Goal: Task Accomplishment & Management: Complete application form

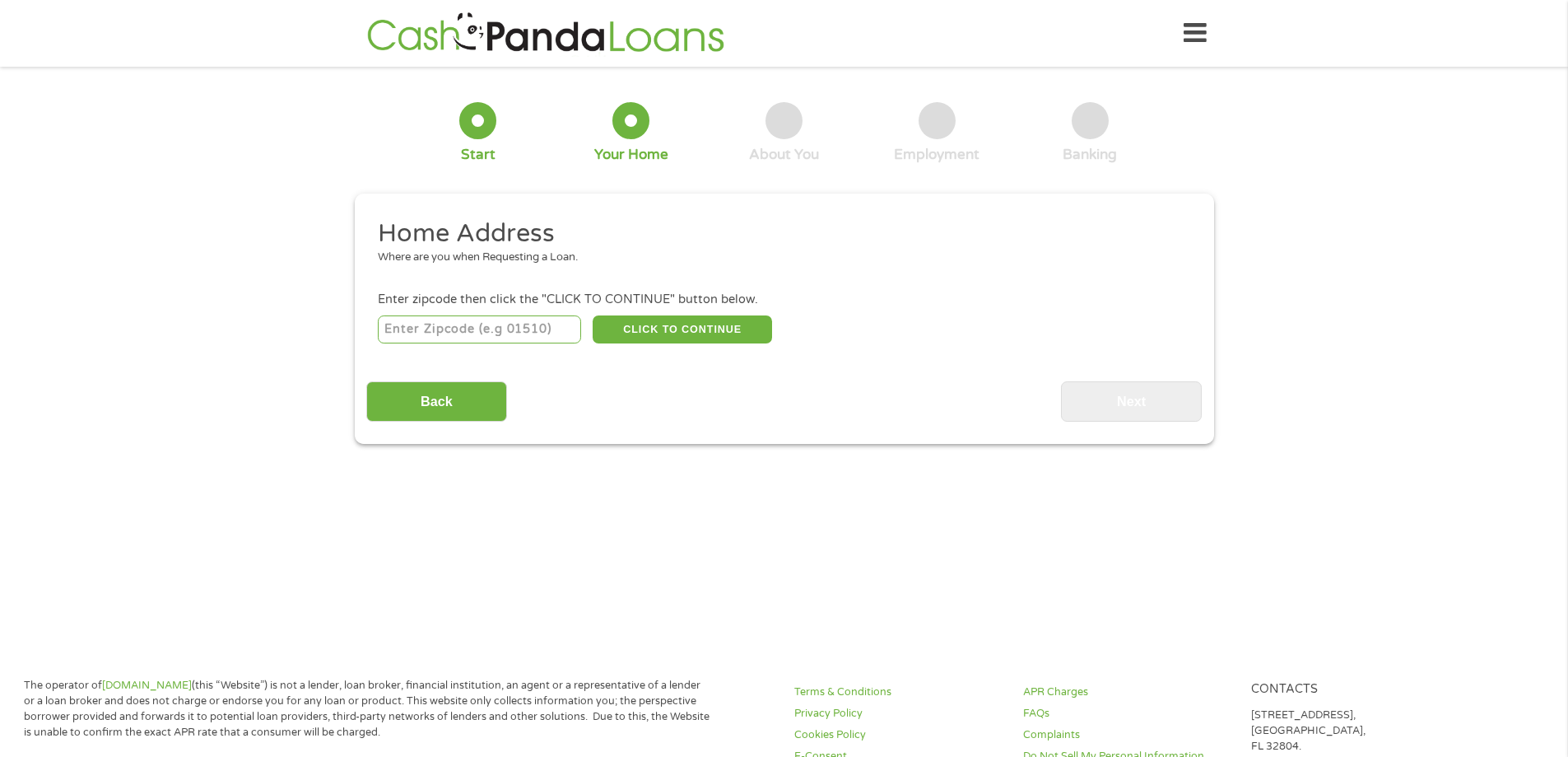
click at [470, 333] on input "number" at bounding box center [479, 329] width 203 height 28
type input "27405"
click at [642, 325] on button "CLICK TO CONTINUE" at bounding box center [682, 329] width 179 height 28
type input "27405"
type input "[GEOGRAPHIC_DATA]"
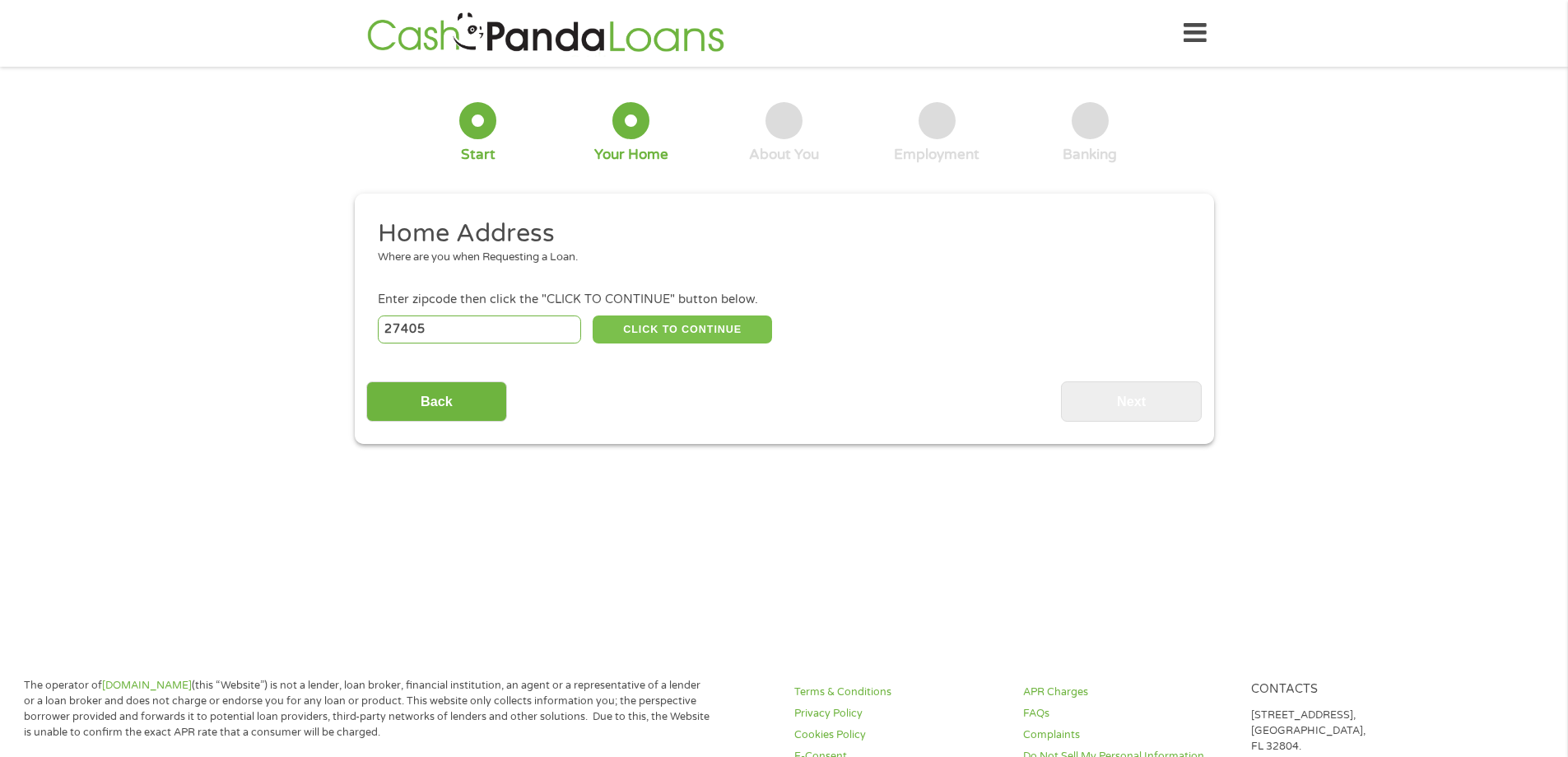
select select "[US_STATE]"
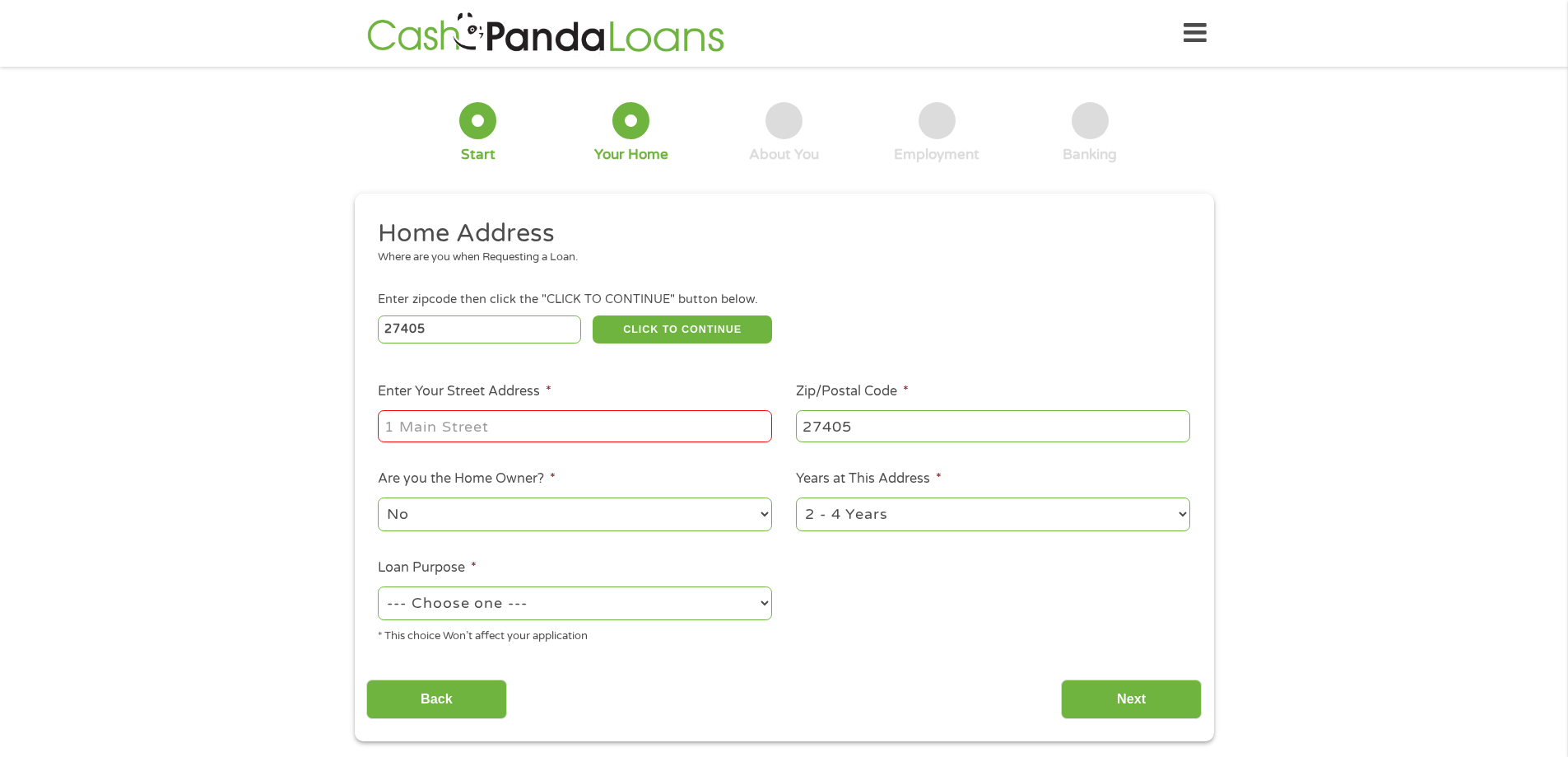
click at [473, 428] on input "Enter Your Street Address *" at bounding box center [575, 425] width 395 height 32
type input "[STREET_ADDRESS]"
click at [1180, 513] on select "1 Year or less 1 - 2 Years 2 - 4 Years Over 4 Years" at bounding box center [993, 514] width 395 height 34
select select "24months"
click at [796, 497] on select "1 Year or less 1 - 2 Years 2 - 4 Years Over 4 Years" at bounding box center [993, 514] width 395 height 34
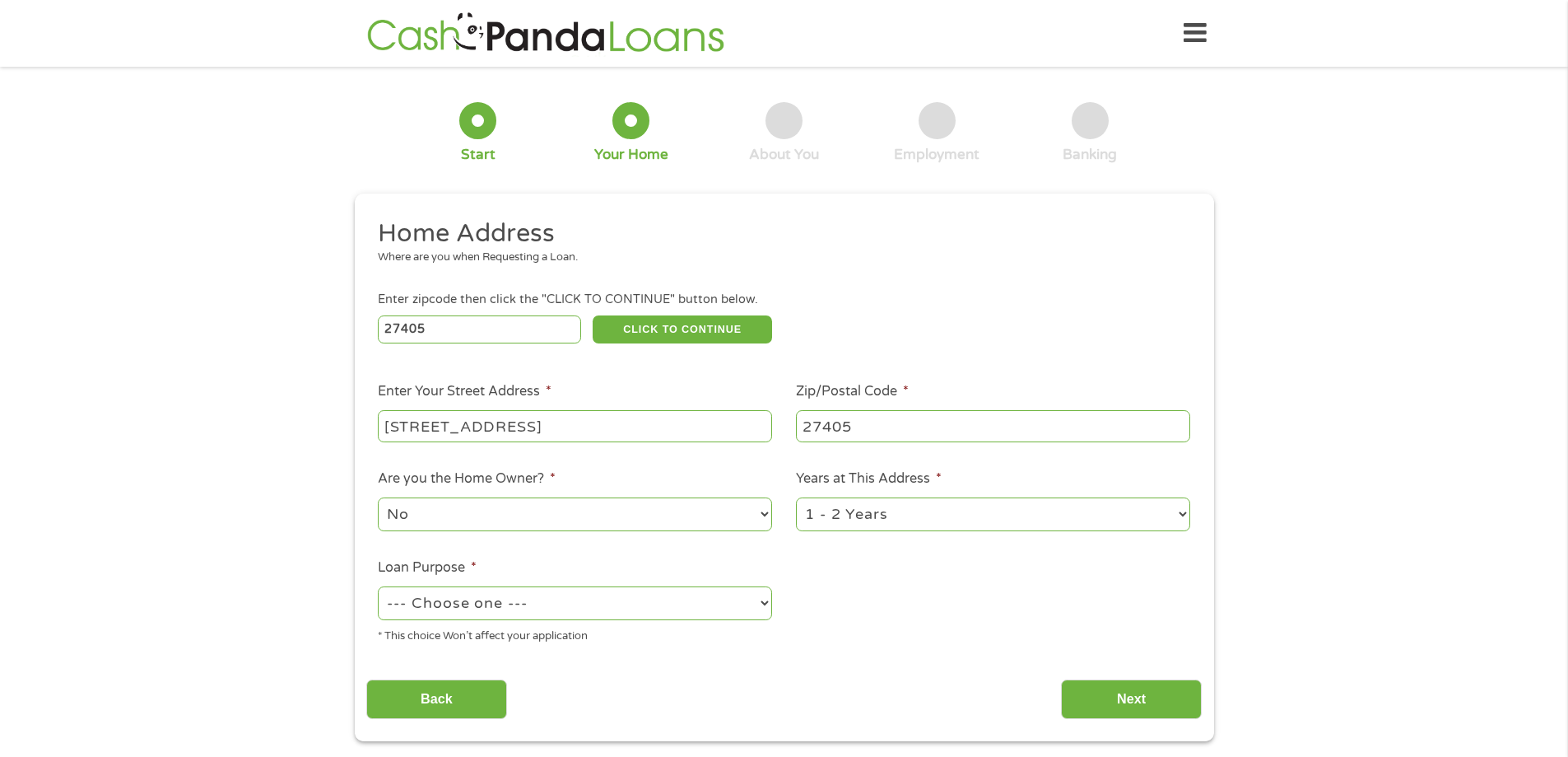
click at [631, 602] on select "--- Choose one --- Pay Bills Debt Consolidation Home Improvement Major Purchase…" at bounding box center [575, 603] width 395 height 34
select select "paybills"
click at [377, 586] on select "--- Choose one --- Pay Bills Debt Consolidation Home Improvement Major Purchase…" at bounding box center [575, 603] width 395 height 34
click at [1116, 688] on input "Next" at bounding box center [1131, 700] width 141 height 40
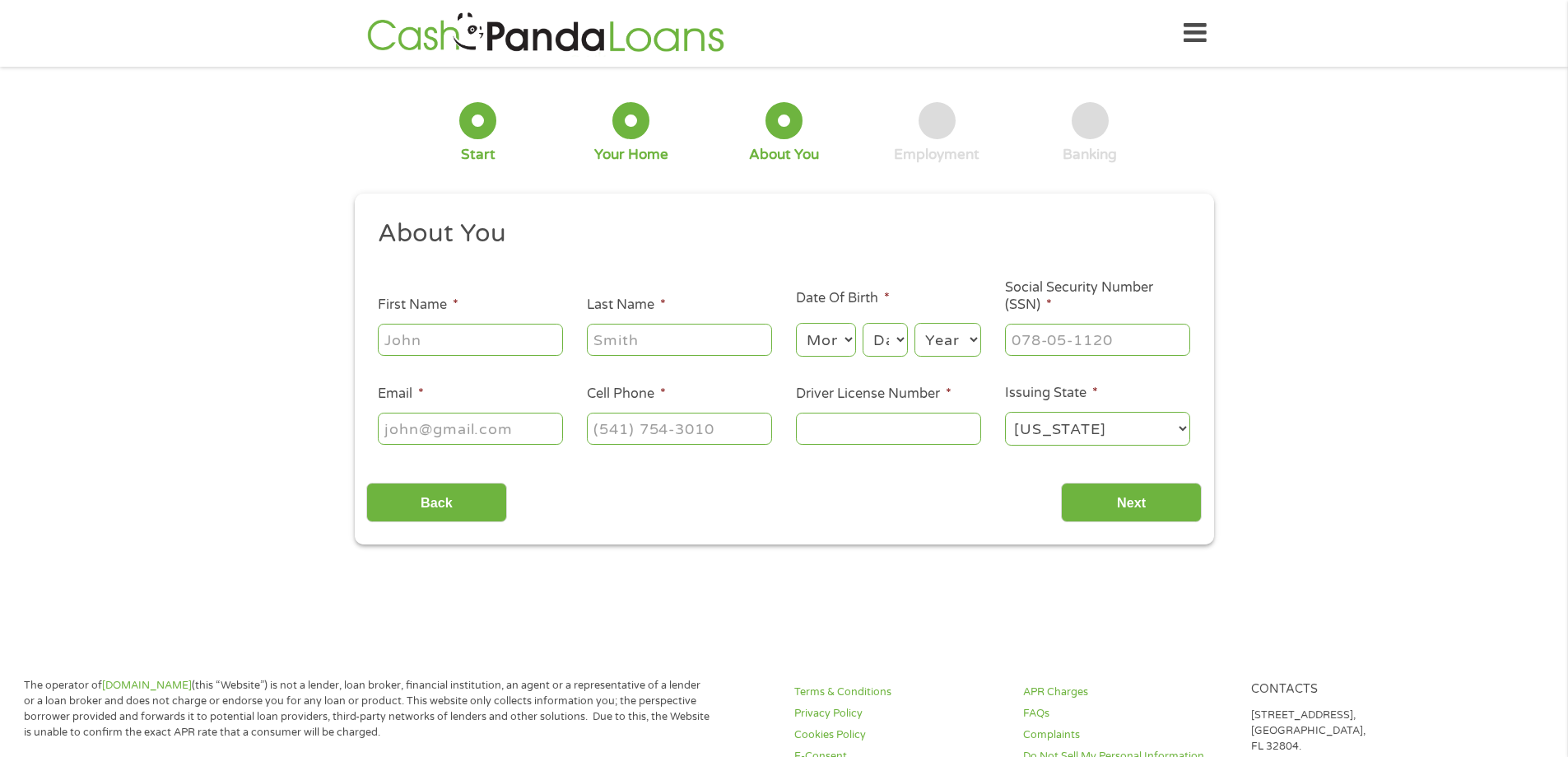
click at [459, 343] on input "First Name *" at bounding box center [469, 339] width 185 height 32
type input "[PERSON_NAME]"
type input "MOCK"
type input "[EMAIL_ADDRESS][DOMAIN_NAME]"
type input "[PHONE_NUMBER]"
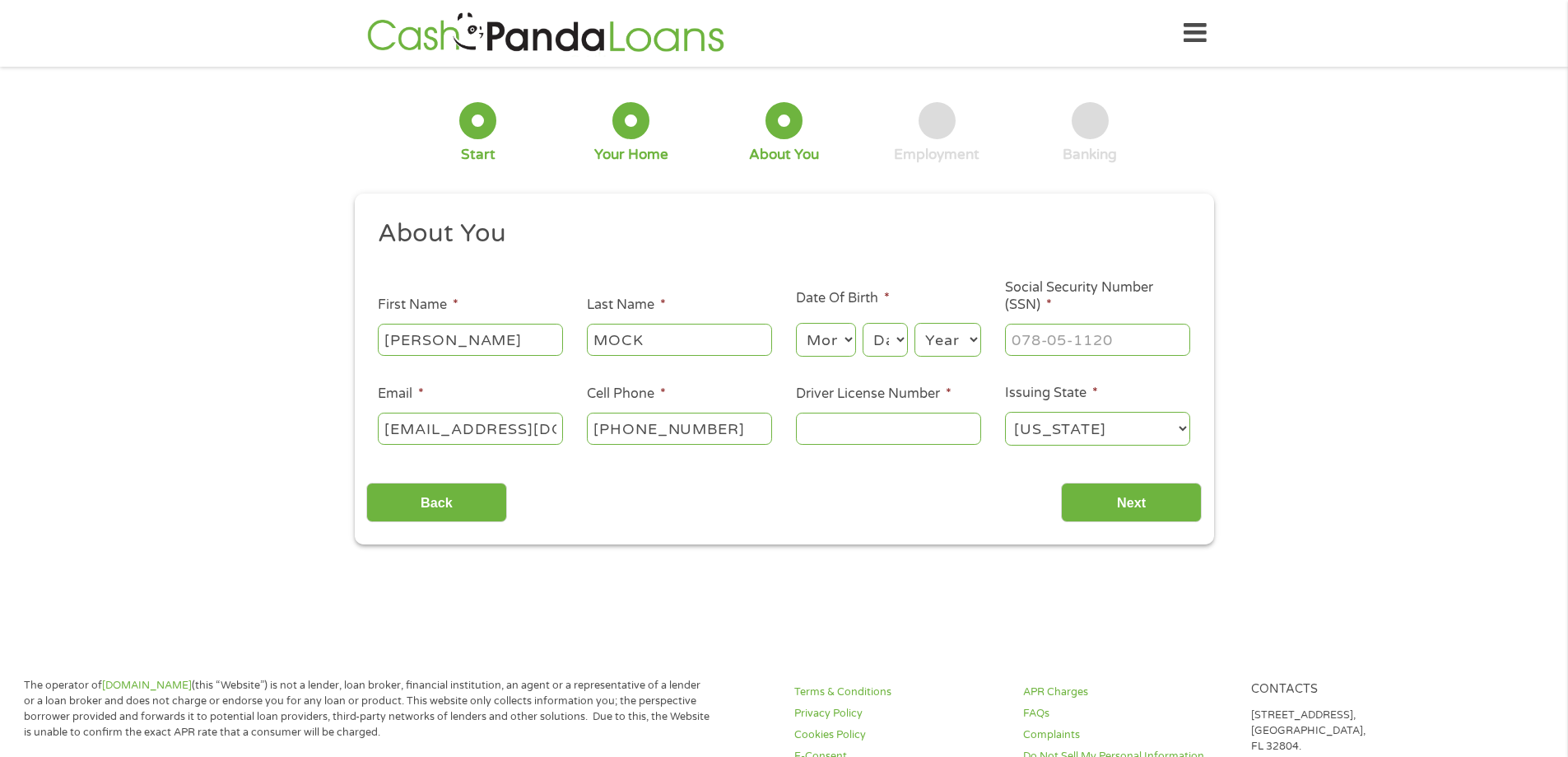
click at [830, 440] on input "Driver License Number *" at bounding box center [888, 428] width 185 height 32
type input "2043626"
click at [838, 337] on select "Month 1 2 3 4 5 6 7 8 9 10 11 12" at bounding box center [826, 339] width 60 height 34
select select "11"
click at [796, 323] on select "Month 1 2 3 4 5 6 7 8 9 10 11 12" at bounding box center [826, 339] width 60 height 34
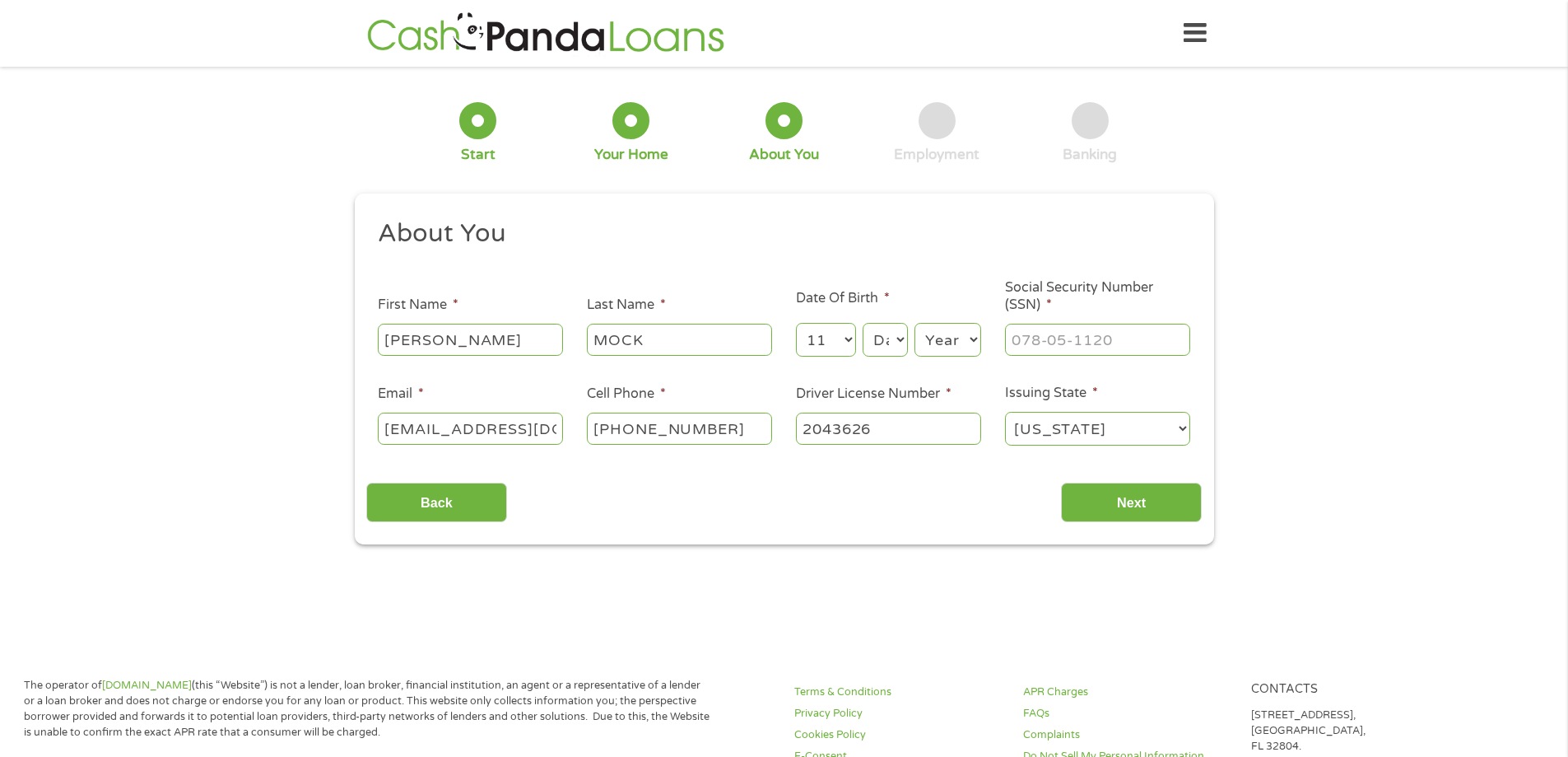
click at [887, 337] on select "Day 1 2 3 4 5 6 7 8 9 10 11 12 13 14 15 16 17 18 19 20 21 22 23 24 25 26 27 28 …" at bounding box center [885, 339] width 44 height 34
select select "2"
click at [863, 323] on select "Day 1 2 3 4 5 6 7 8 9 10 11 12 13 14 15 16 17 18 19 20 21 22 23 24 25 26 27 28 …" at bounding box center [885, 339] width 44 height 34
click at [970, 340] on select "Year [DATE] 2006 2005 2004 2003 2002 2001 2000 1999 1998 1997 1996 1995 1994 19…" at bounding box center [948, 339] width 67 height 34
select select "1971"
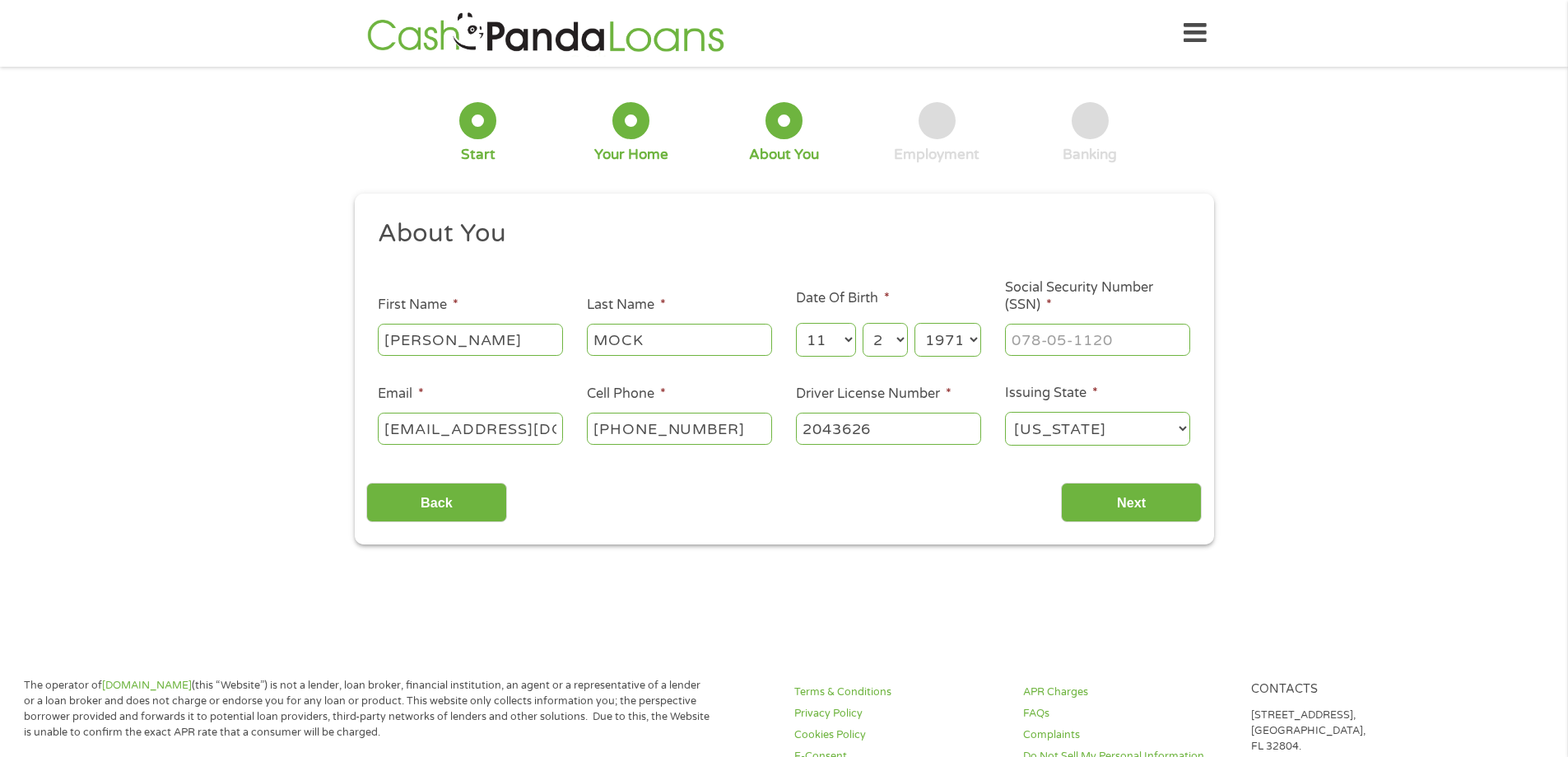
click at [915, 323] on select "Year [DATE] 2006 2005 2004 2003 2002 2001 2000 1999 1998 1997 1996 1995 1994 19…" at bounding box center [948, 339] width 67 height 34
click at [1042, 344] on input "___-__-____" at bounding box center [1097, 339] width 185 height 32
type input "246-35-3409"
click at [1074, 499] on input "Next" at bounding box center [1131, 503] width 141 height 40
click at [1116, 495] on input "Next" at bounding box center [1131, 503] width 141 height 40
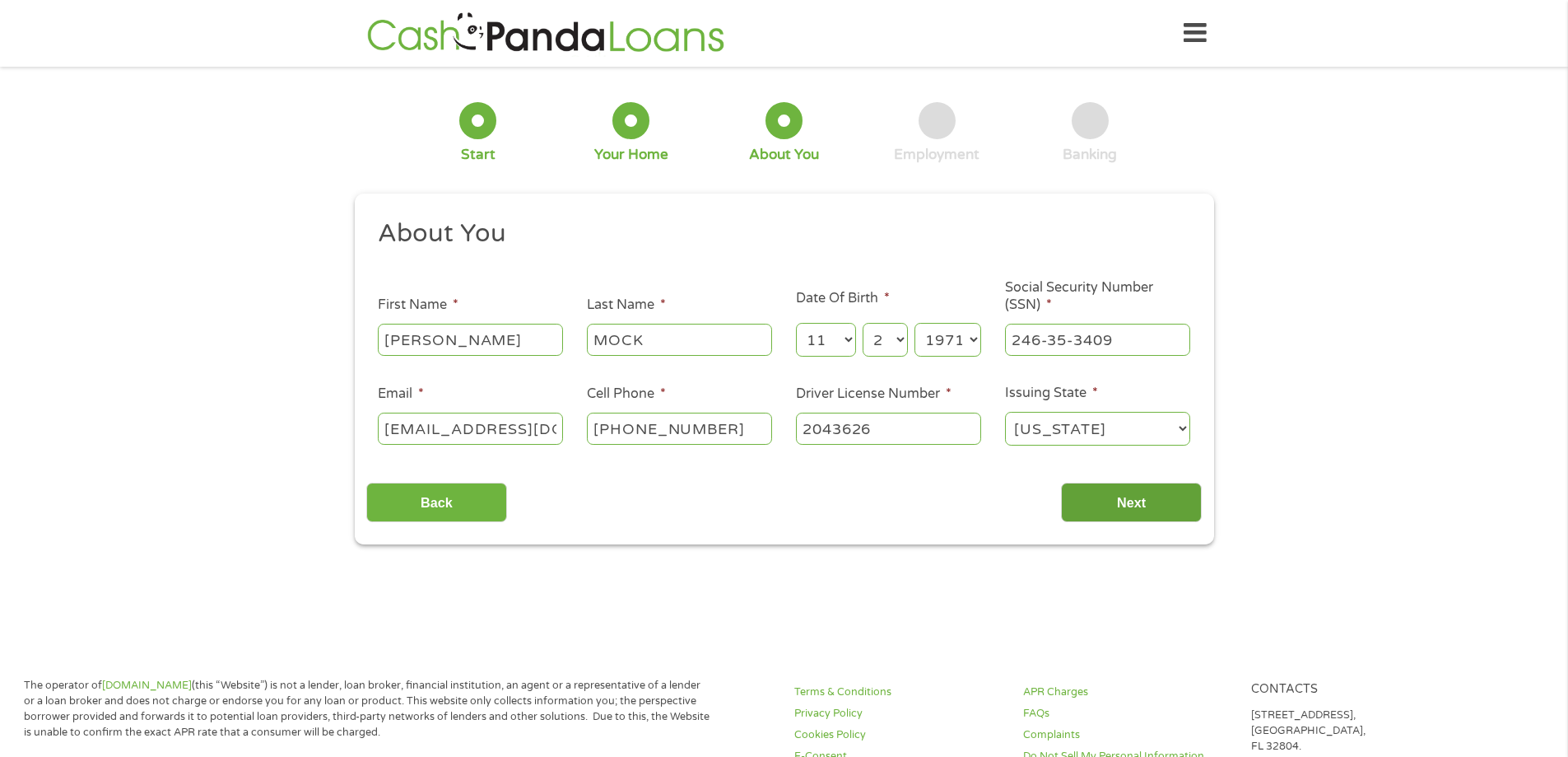
click at [1122, 495] on input "Next" at bounding box center [1131, 503] width 141 height 40
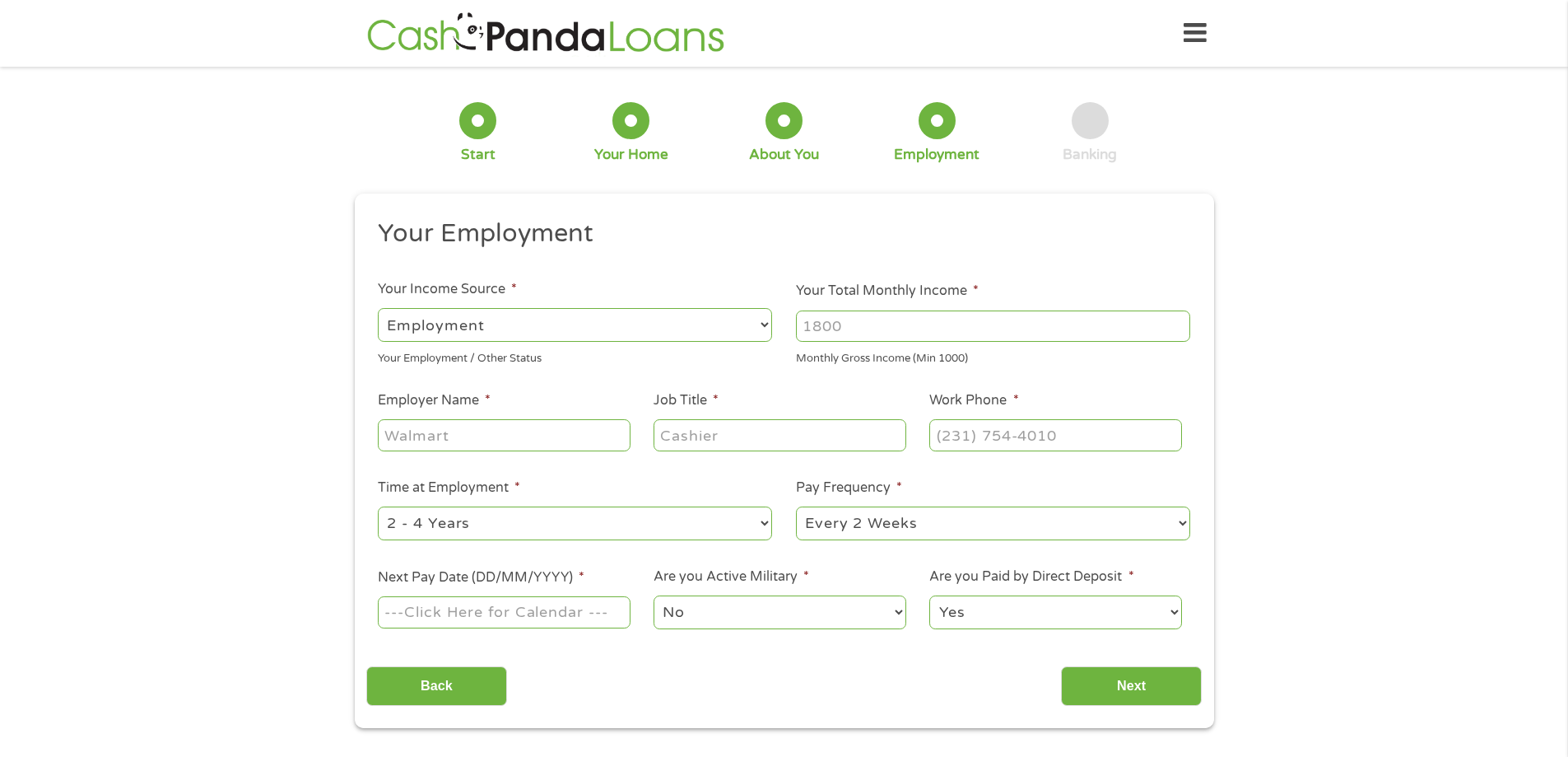
click at [637, 326] on select "--- Choose one --- Employment [DEMOGRAPHIC_DATA] Benefits" at bounding box center [575, 324] width 395 height 34
click at [377, 308] on select "--- Choose one --- Employment [DEMOGRAPHIC_DATA] Benefits" at bounding box center [575, 324] width 395 height 34
click at [810, 320] on input "Your Total Monthly Income *" at bounding box center [993, 326] width 395 height 32
type input "4200"
click at [440, 436] on input "Employer Name *" at bounding box center [503, 434] width 252 height 32
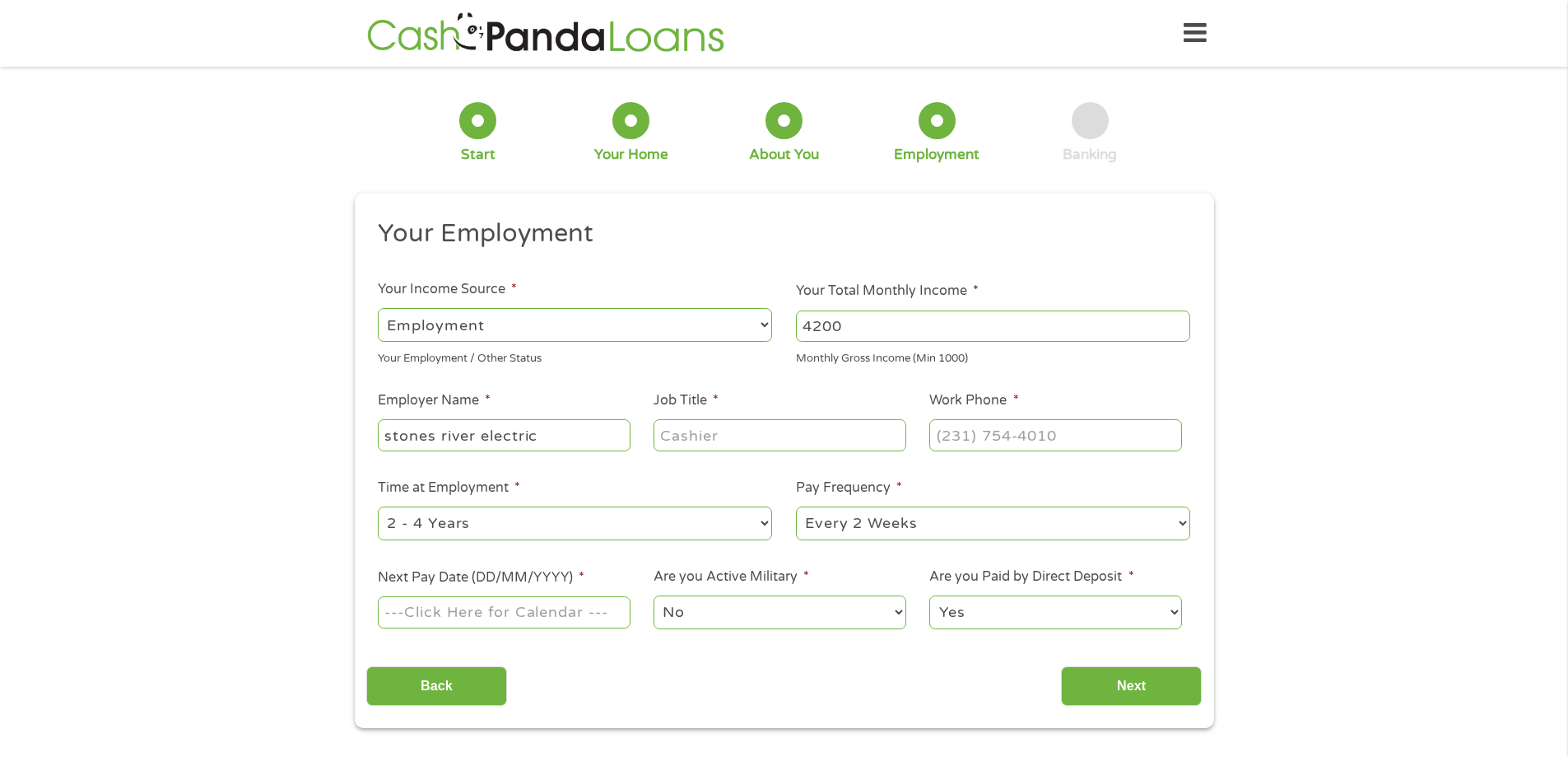
type input "stones river electric"
click at [676, 432] on input "Job Title *" at bounding box center [779, 434] width 252 height 32
type input "warehouse manager"
click at [958, 432] on input "(___) ___-____" at bounding box center [1055, 434] width 252 height 32
type input "[PHONE_NUMBER]"
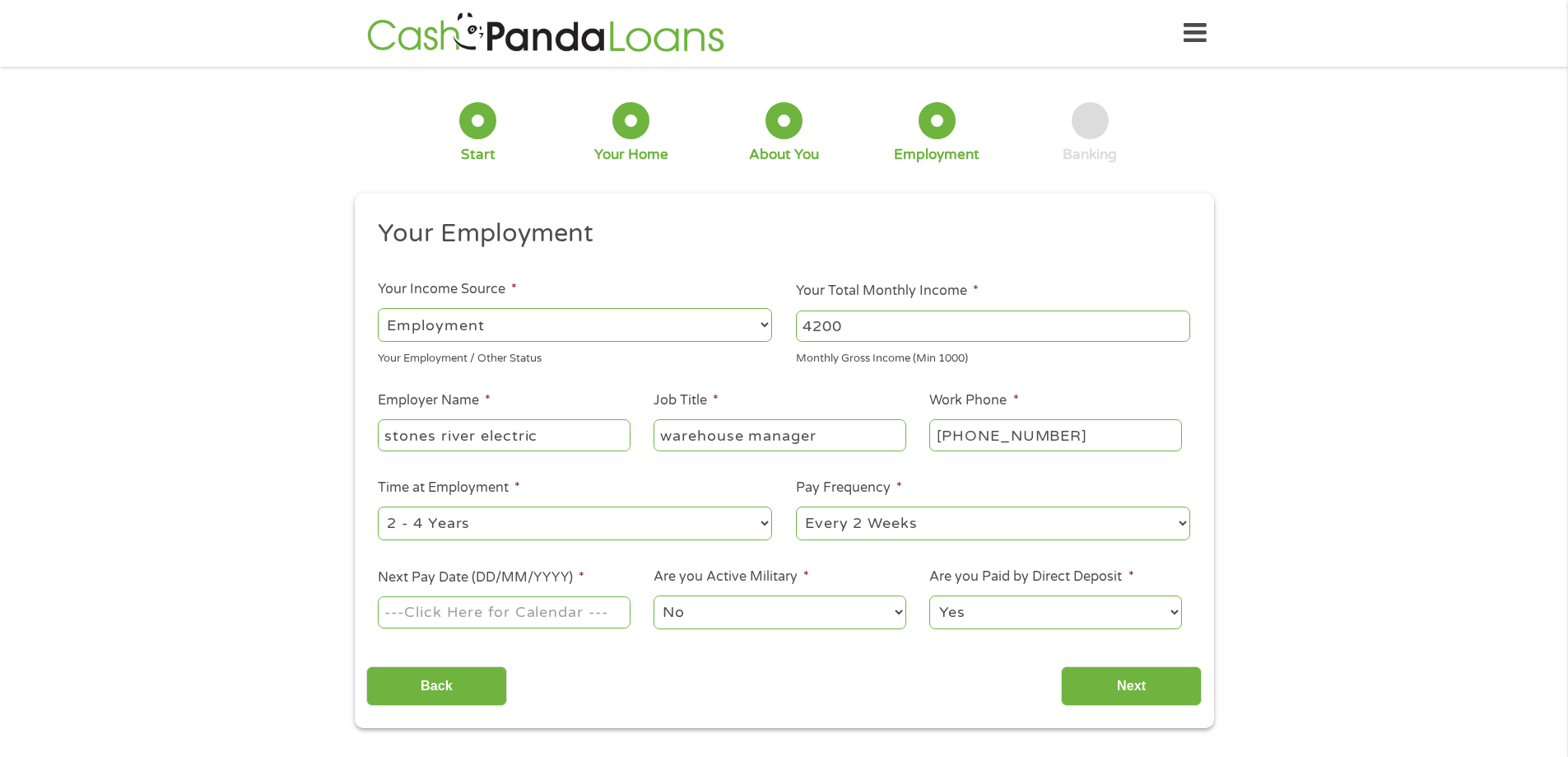
click at [591, 529] on select "--- Choose one --- 1 Year or less 1 - 2 Years 2 - 4 Years Over 4 Years" at bounding box center [575, 523] width 395 height 34
select select "60months"
click at [377, 507] on select "--- Choose one --- 1 Year or less 1 - 2 Years 2 - 4 Years Over 4 Years" at bounding box center [575, 523] width 395 height 34
click at [945, 529] on select "--- Choose one --- Every 2 Weeks Every Week Monthly Semi-Monthly" at bounding box center [993, 523] width 395 height 34
select select "weekly"
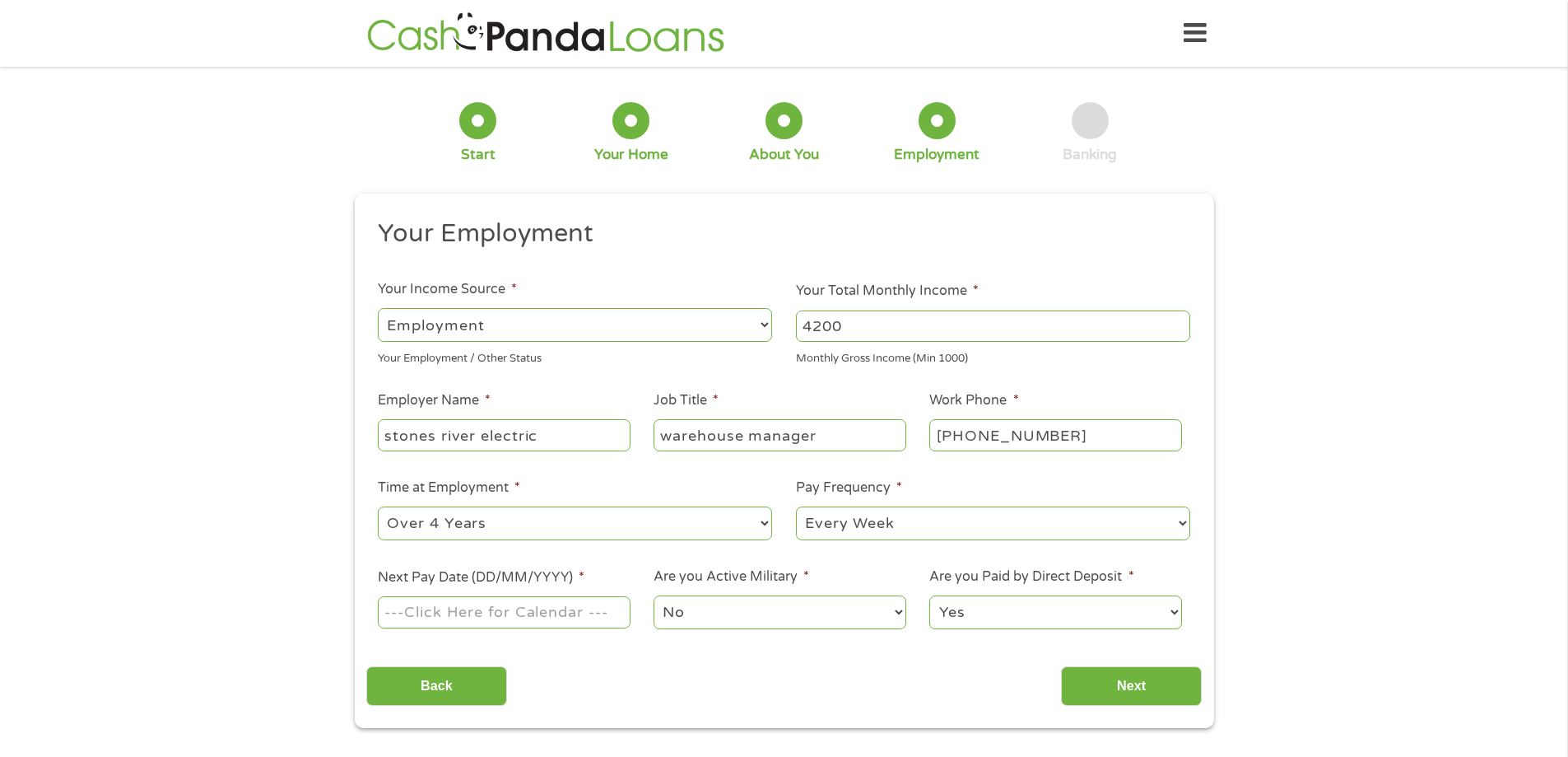
click at [796, 507] on select "--- Choose one --- Every 2 Weeks Every Week Monthly Semi-Monthly" at bounding box center [993, 523] width 395 height 34
click at [466, 608] on input "Next Pay Date (DD/MM/YYYY) *" at bounding box center [503, 611] width 252 height 32
type input "[DATE]"
click at [1112, 675] on input "Next" at bounding box center [1131, 686] width 141 height 40
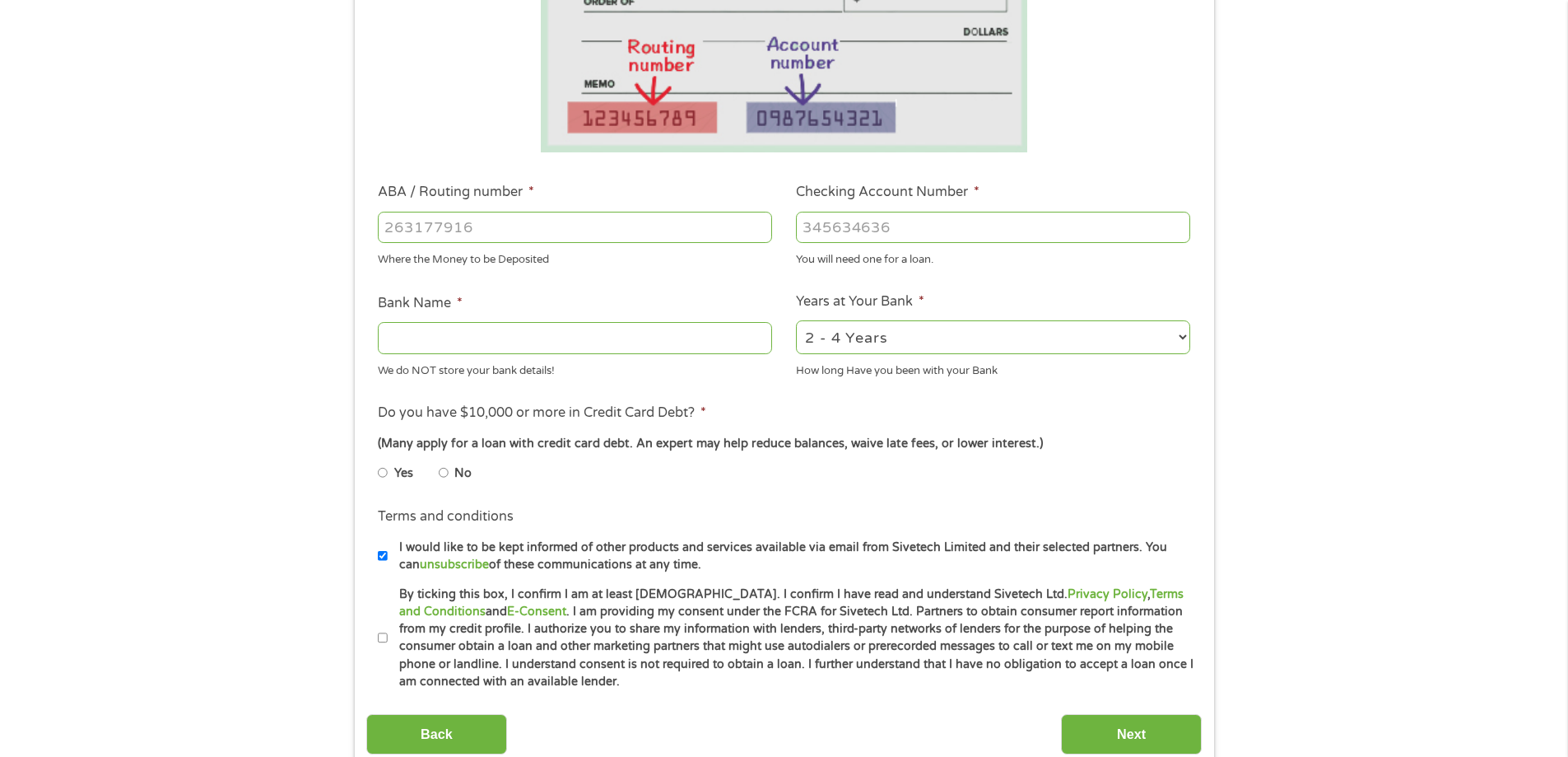
scroll to position [352, 0]
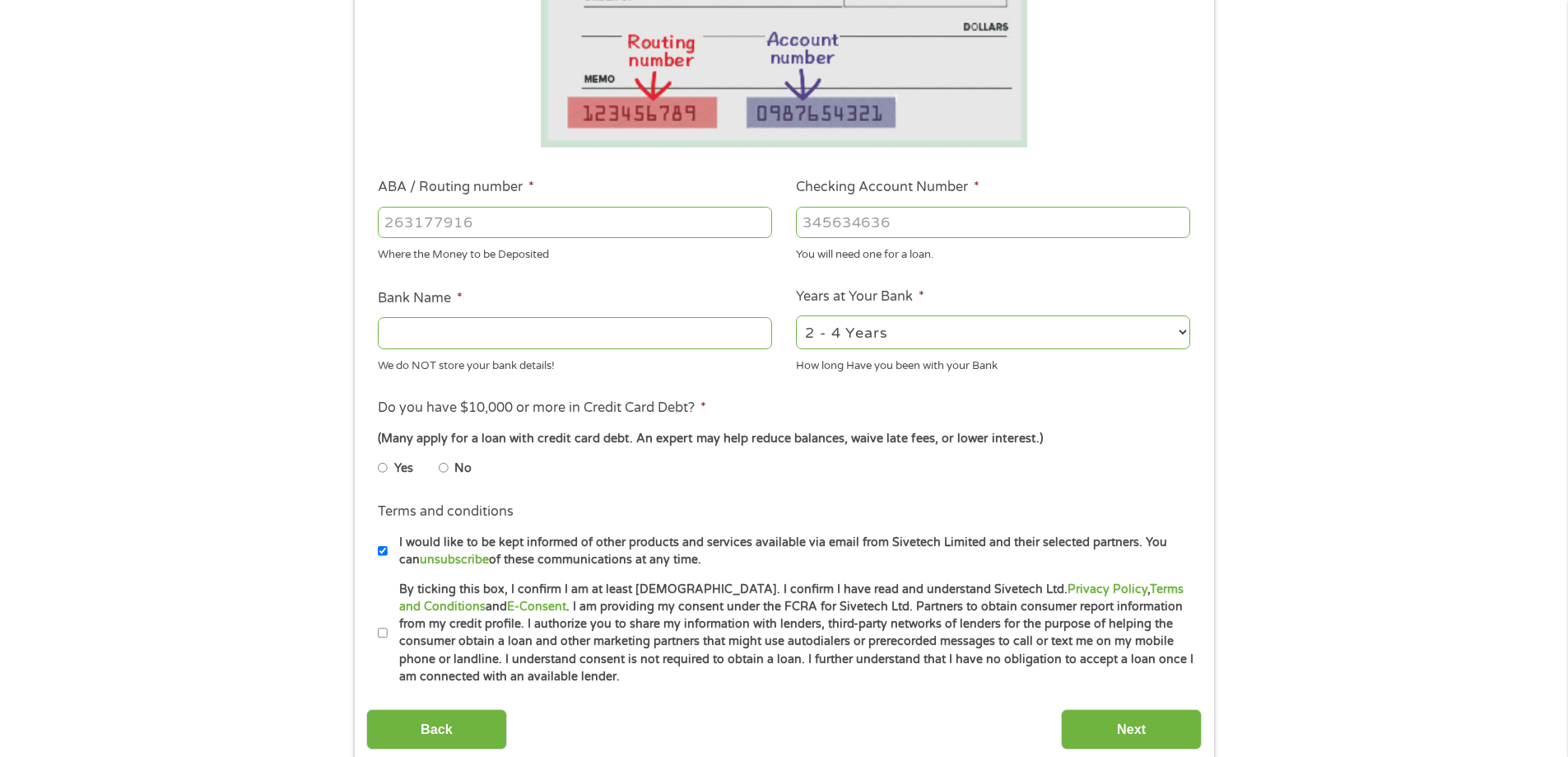
click at [530, 231] on input "ABA / Routing number *" at bounding box center [575, 222] width 395 height 32
type input "256074974"
type input "NAVY FEDERAL CREDIT UNION"
type input "256074974"
click at [814, 223] on input "Checking Account Number *" at bounding box center [993, 222] width 395 height 32
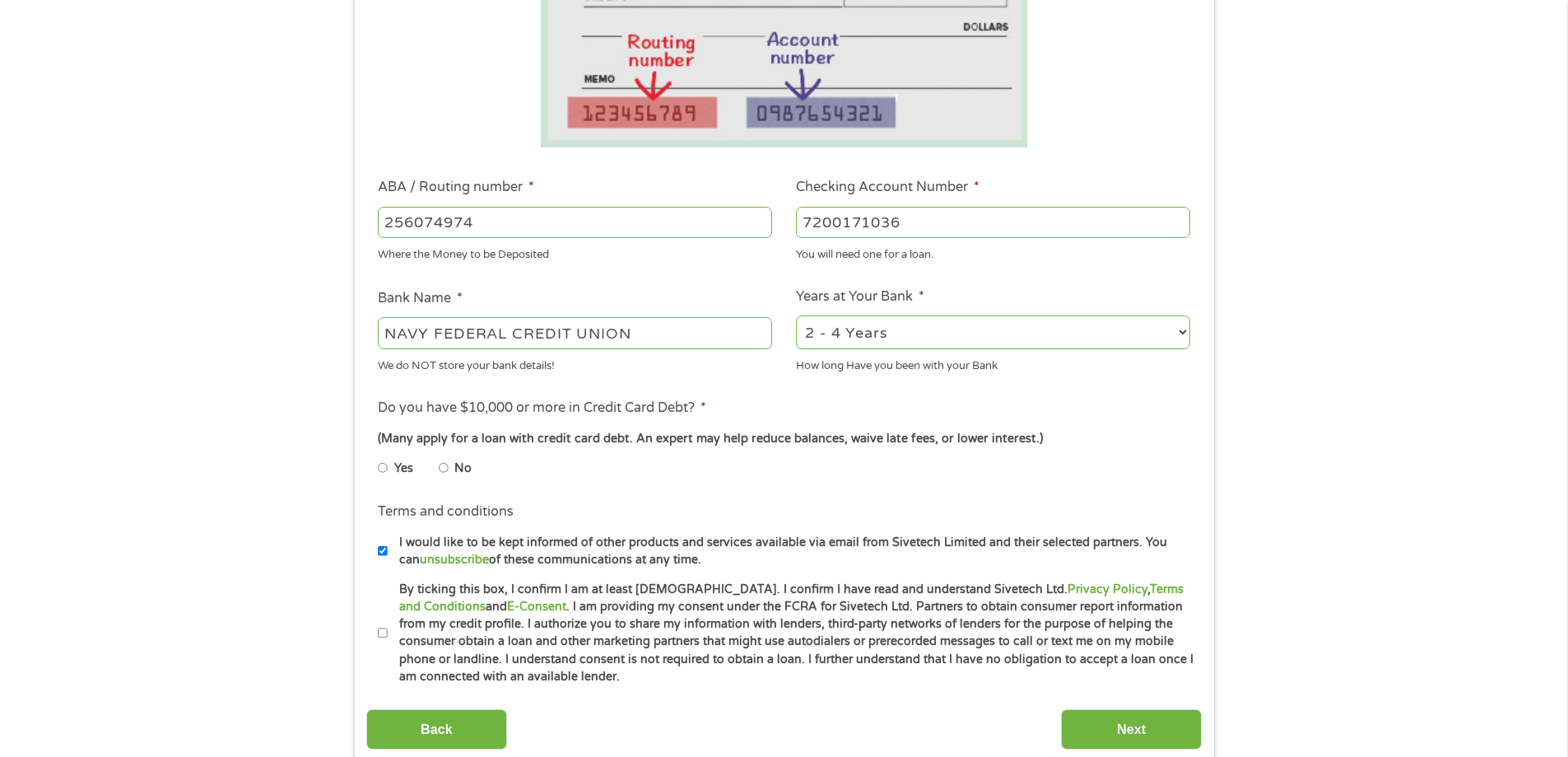
type input "7200171036"
click at [1004, 331] on select "2 - 4 Years 6 - 12 Months 1 - 2 Years Over 4 Years" at bounding box center [993, 332] width 395 height 34
select select "60months"
click at [796, 315] on select "2 - 4 Years 6 - 12 Months 1 - 2 Years Over 4 Years" at bounding box center [993, 332] width 395 height 34
click at [443, 464] on input "No" at bounding box center [443, 468] width 10 height 27
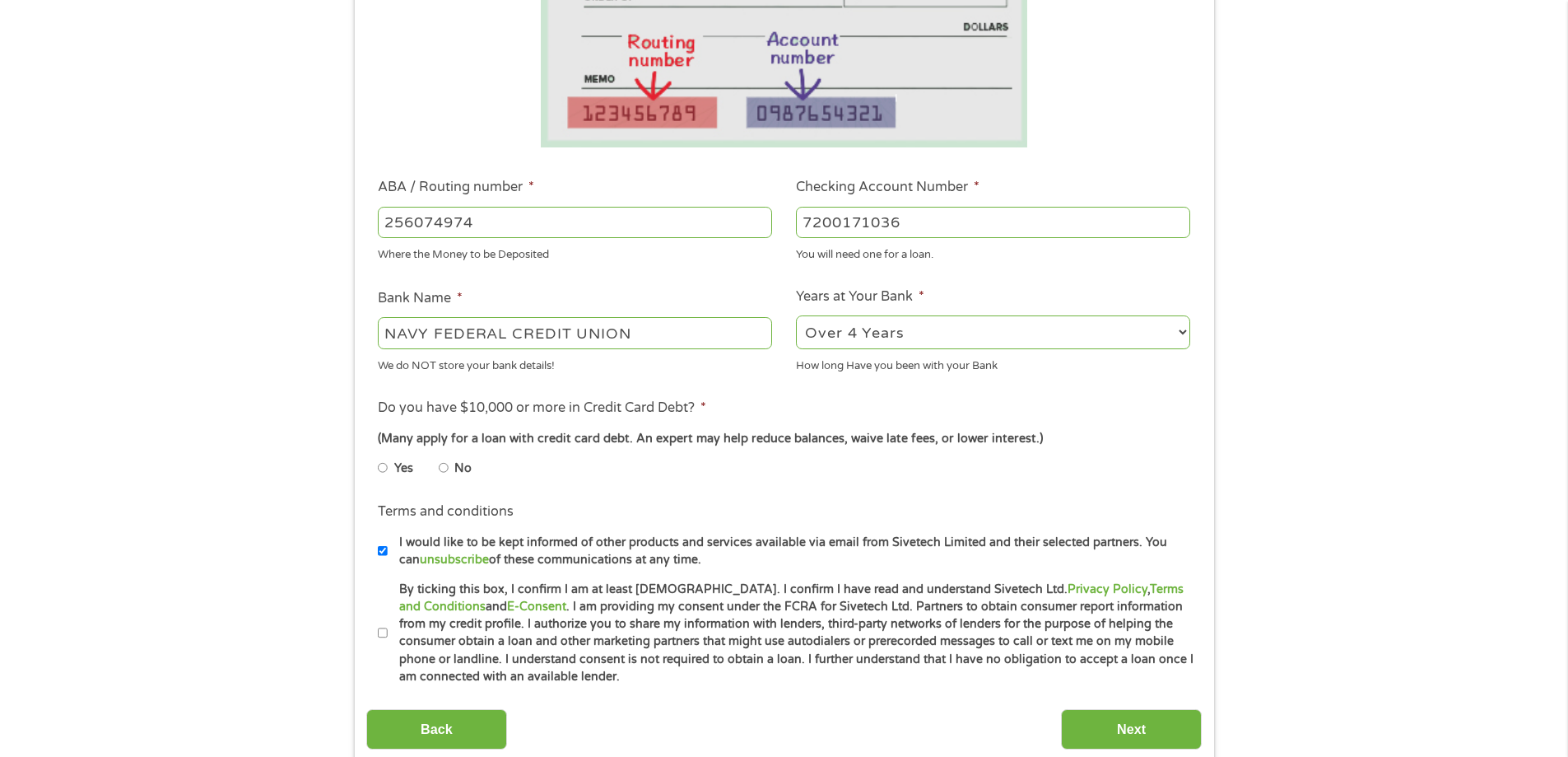
radio input "true"
click at [378, 549] on input "I would like to be kept informed of other products and services available via e…" at bounding box center [382, 551] width 10 height 27
checkbox input "false"
drag, startPoint x: 383, startPoint y: 630, endPoint x: 581, endPoint y: 659, distance: 200.1
click at [383, 631] on input "By ticking this box, I confirm I am at least [DEMOGRAPHIC_DATA]. I confirm I ha…" at bounding box center [382, 633] width 10 height 27
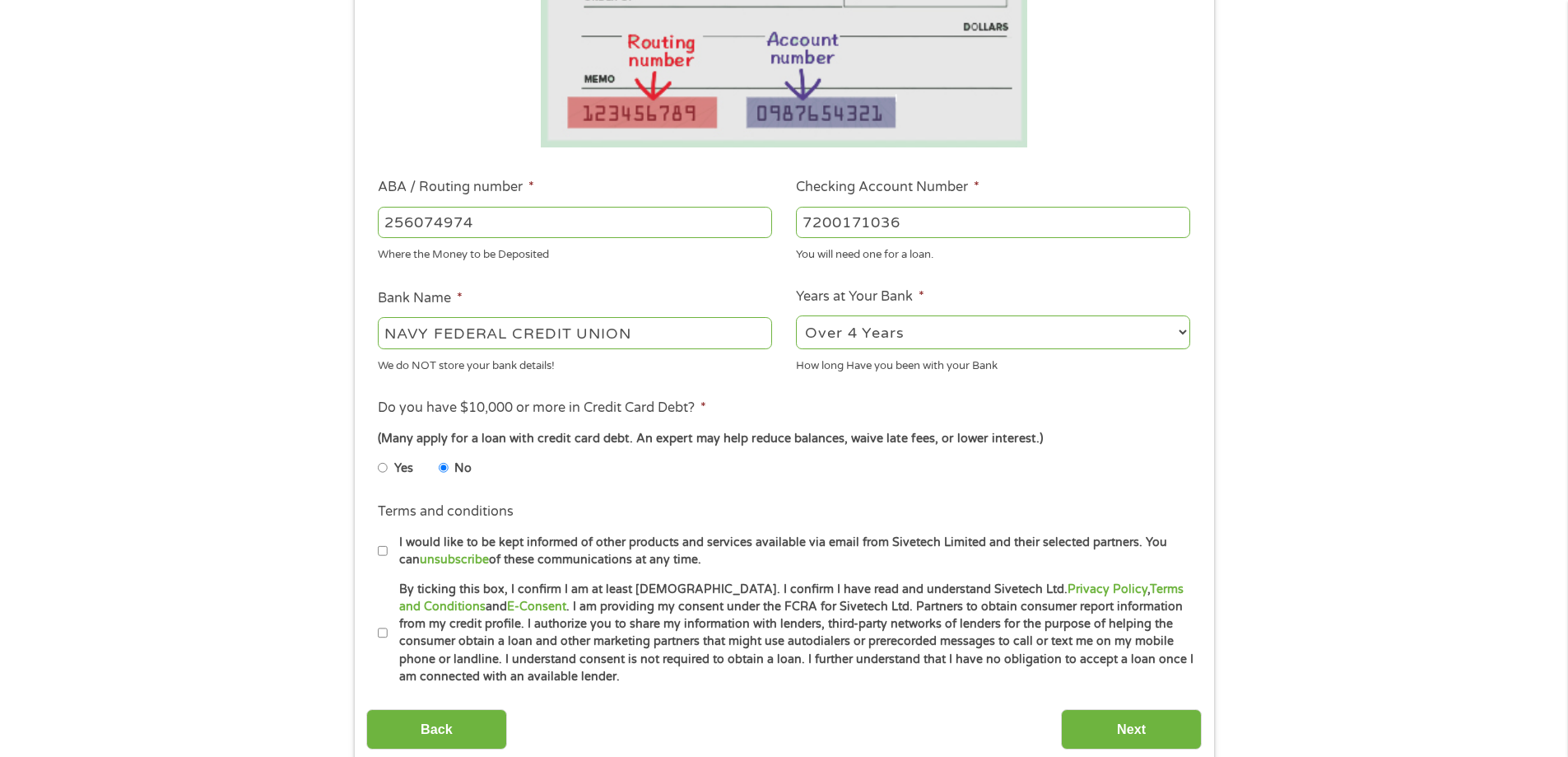
checkbox input "true"
click at [1124, 719] on input "Next" at bounding box center [1131, 729] width 141 height 40
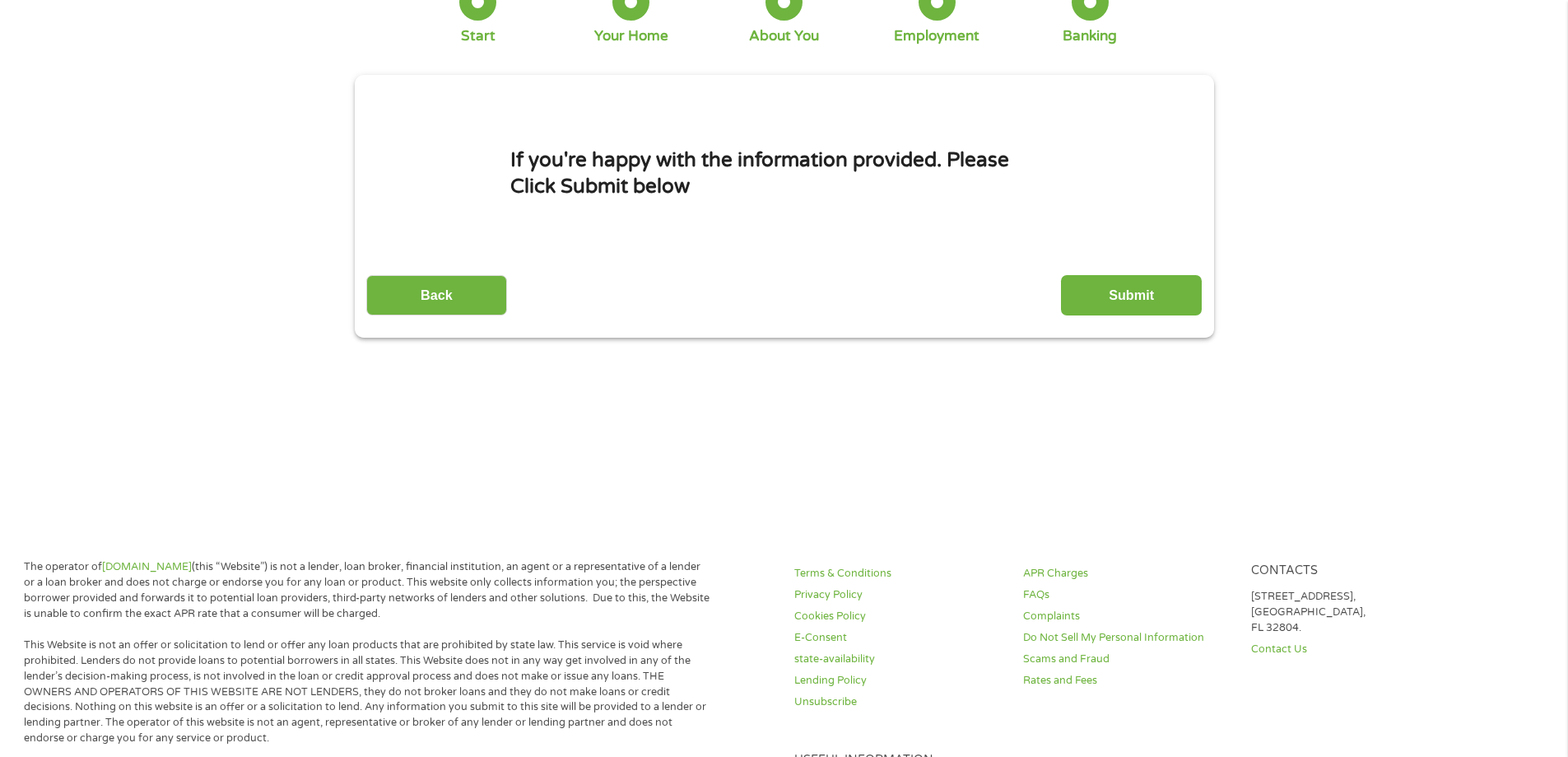
scroll to position [0, 0]
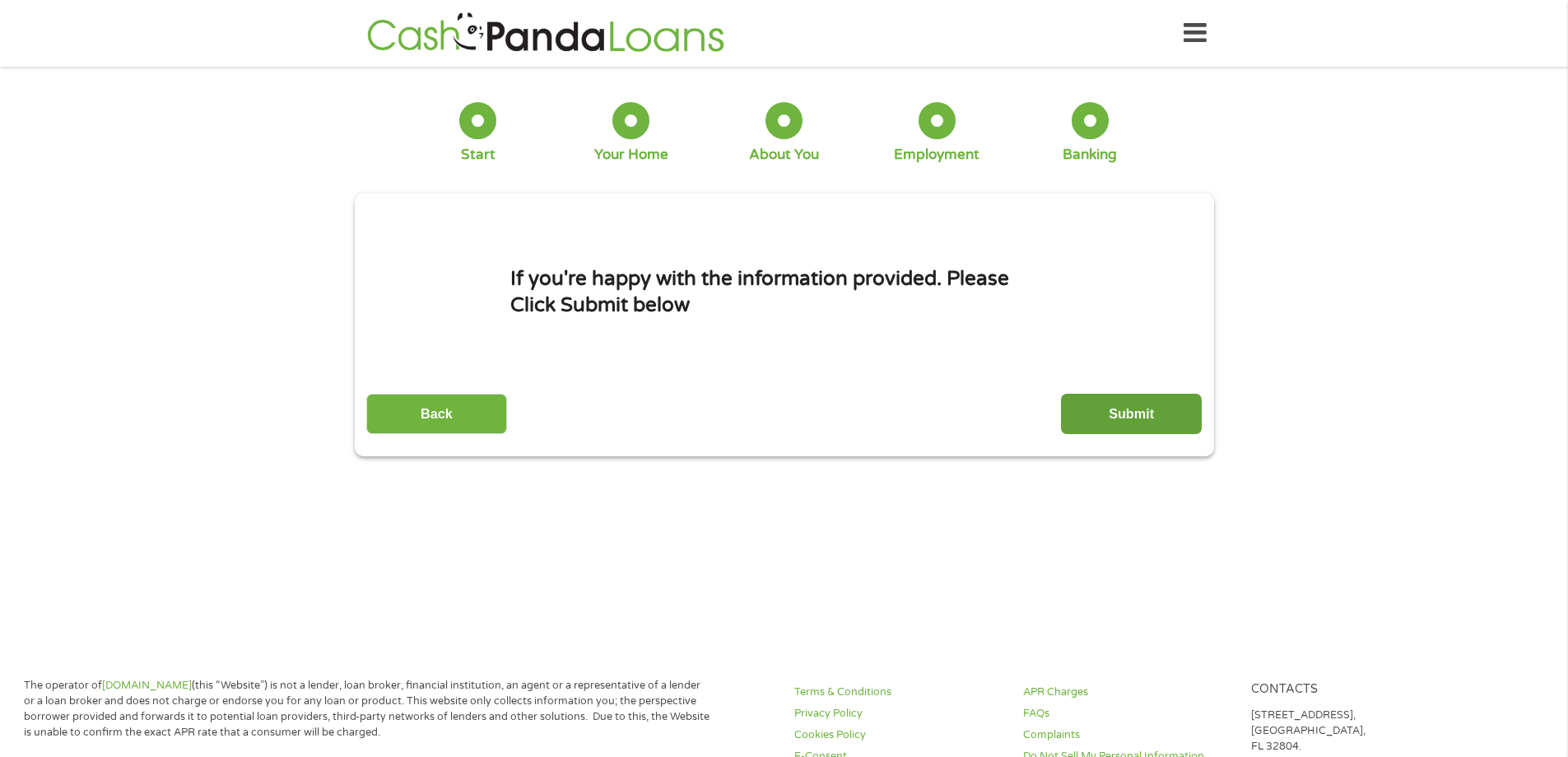
click at [1092, 403] on input "Submit" at bounding box center [1131, 414] width 141 height 40
